Goal: Information Seeking & Learning: Learn about a topic

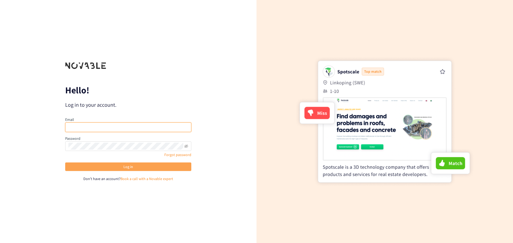
type input "[EMAIL_ADDRESS][DOMAIN_NAME]"
click at [144, 167] on button "Log in" at bounding box center [128, 167] width 126 height 9
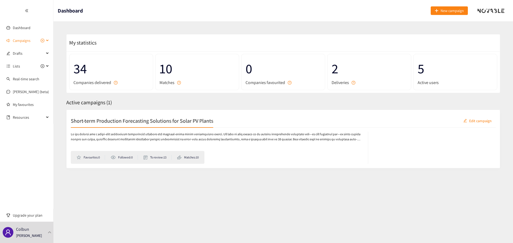
click at [27, 42] on span "Campaigns" at bounding box center [22, 40] width 18 height 11
click at [30, 53] on link "Short-term Production Forecasting Solutions for Solar PV Plants" at bounding box center [64, 53] width 102 height 5
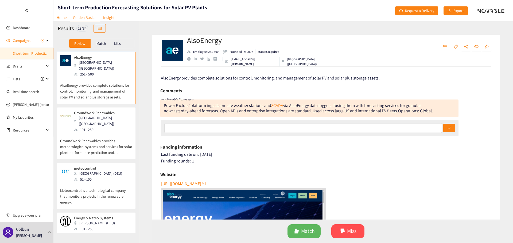
click at [108, 42] on div "Match" at bounding box center [101, 43] width 21 height 9
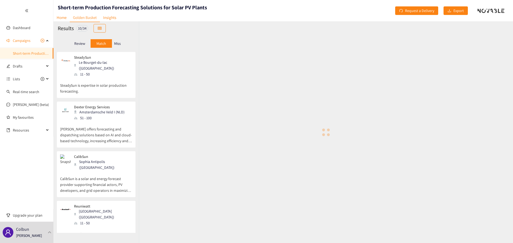
click at [119, 45] on p "Miss" at bounding box center [117, 43] width 7 height 4
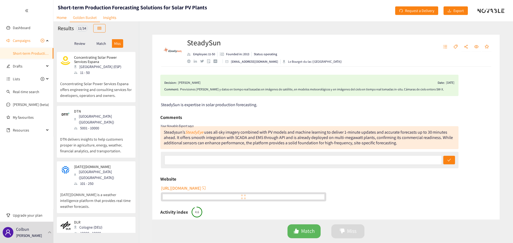
click at [83, 44] on p "Review" at bounding box center [79, 43] width 11 height 4
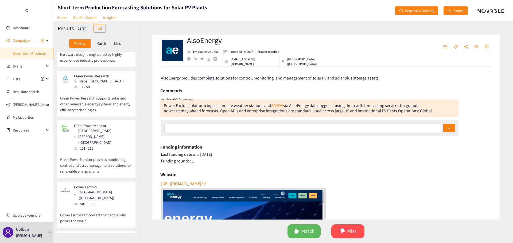
scroll to position [447, 0]
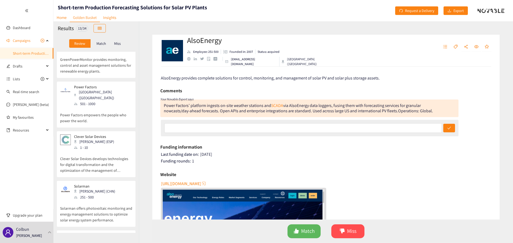
click at [106, 234] on div "Matrica London (GBR) 11 - 50" at bounding box center [96, 242] width 72 height 16
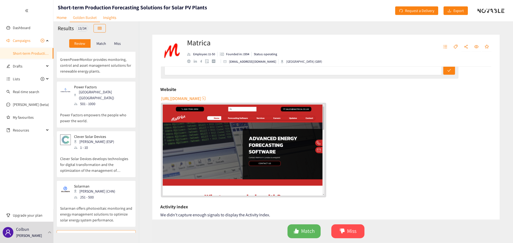
scroll to position [53, 0]
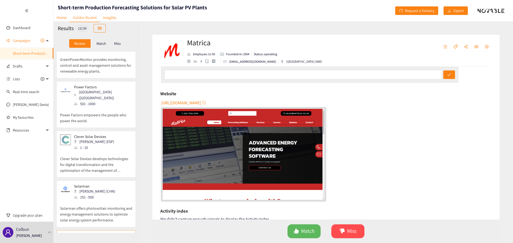
click at [187, 103] on span "[URL][DOMAIN_NAME]" at bounding box center [181, 103] width 40 height 7
click at [110, 184] on div "Solarman [PERSON_NAME] (CHN) 251 - 500" at bounding box center [96, 192] width 72 height 16
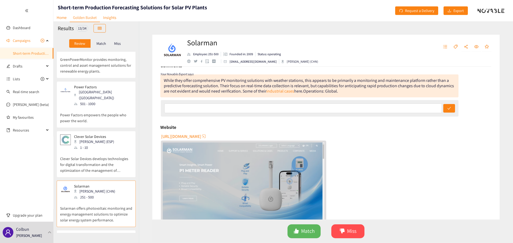
scroll to position [0, 0]
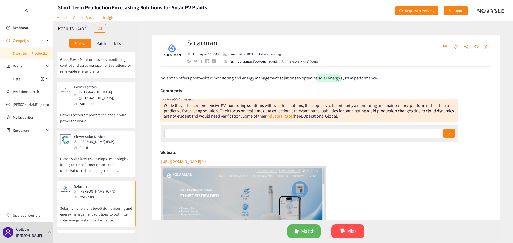
click at [201, 161] on span "[URL][DOMAIN_NAME]" at bounding box center [181, 161] width 40 height 7
